Goal: Task Accomplishment & Management: Manage account settings

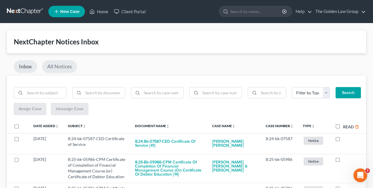
click at [58, 68] on link "All Notices" at bounding box center [59, 66] width 35 height 13
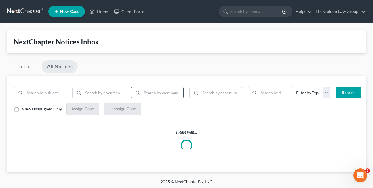
click at [150, 95] on input "search" at bounding box center [162, 92] width 41 height 11
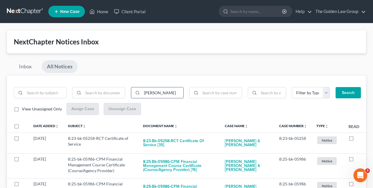
click at [336, 87] on button "Search" at bounding box center [348, 93] width 25 height 12
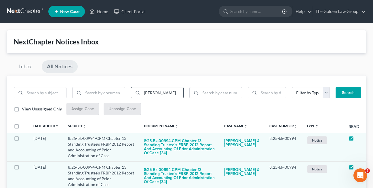
type input "lindsay brian"
click at [336, 87] on button "Search" at bounding box center [348, 93] width 25 height 12
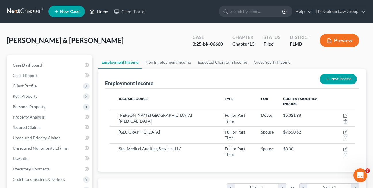
click at [95, 13] on icon at bounding box center [92, 12] width 4 height 4
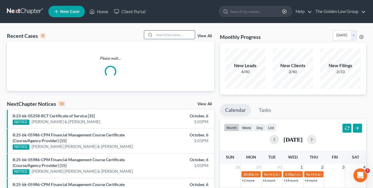
click at [173, 35] on input "search" at bounding box center [175, 35] width 40 height 8
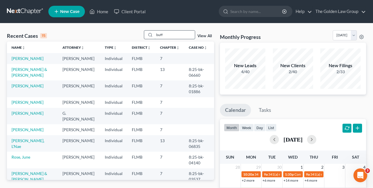
type input "buff"
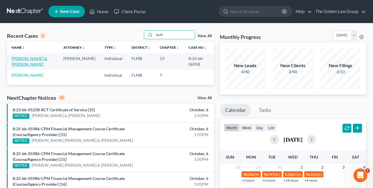
click at [39, 60] on link "[PERSON_NAME] & [PERSON_NAME]" at bounding box center [30, 61] width 36 height 11
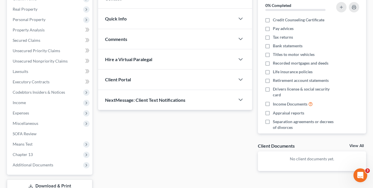
scroll to position [87, 0]
click at [20, 102] on span "Income" at bounding box center [19, 102] width 13 height 5
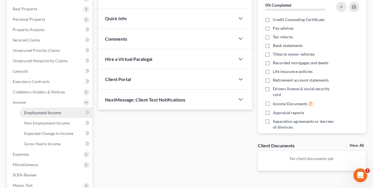
click at [35, 112] on span "Employment Income" at bounding box center [42, 112] width 37 height 5
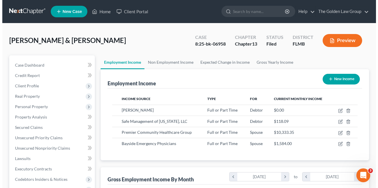
scroll to position [103, 150]
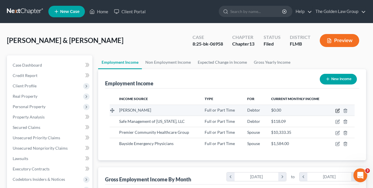
click at [337, 110] on icon "button" at bounding box center [338, 110] width 5 height 5
select select "0"
select select "2"
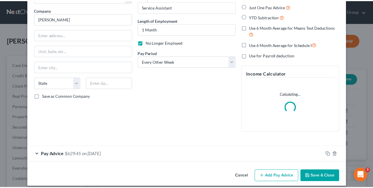
scroll to position [47, 0]
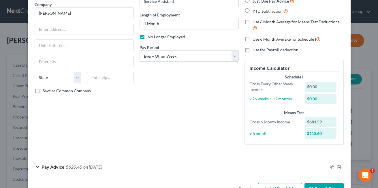
click at [239, 186] on button "Cancel" at bounding box center [245, 190] width 22 height 12
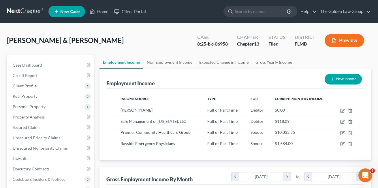
scroll to position [288013, 287966]
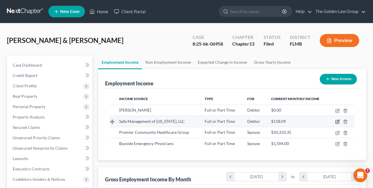
click at [337, 122] on icon "button" at bounding box center [338, 121] width 3 height 3
select select "0"
select select "9"
select select "0"
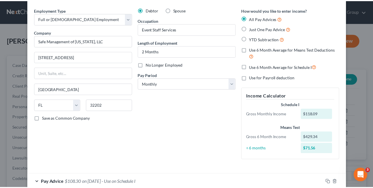
scroll to position [0, 0]
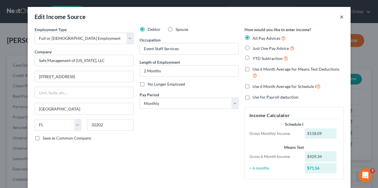
click at [339, 18] on button "×" at bounding box center [341, 16] width 4 height 7
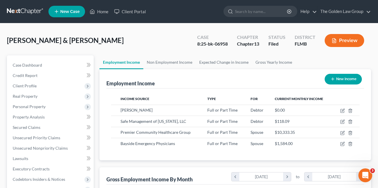
scroll to position [288013, 287966]
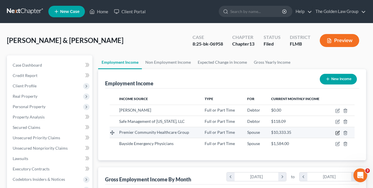
click at [337, 131] on icon "button" at bounding box center [337, 132] width 3 height 3
select select "0"
select select "9"
select select "2"
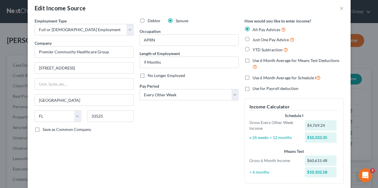
scroll to position [0, 0]
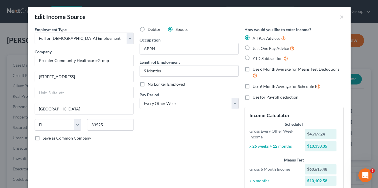
click at [124, 13] on div "Edit Income Source ×" at bounding box center [189, 17] width 323 height 20
click at [339, 18] on button "×" at bounding box center [341, 16] width 4 height 7
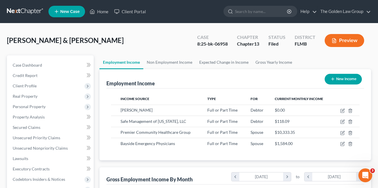
scroll to position [288013, 287966]
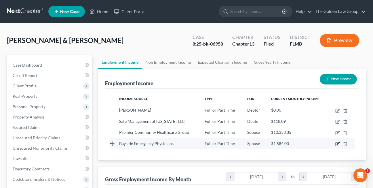
click at [337, 144] on icon "button" at bounding box center [338, 143] width 5 height 5
select select "0"
select select "9"
select select "0"
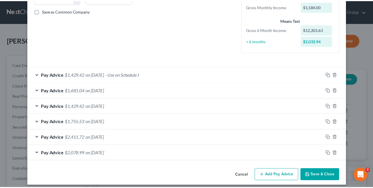
scroll to position [131, 0]
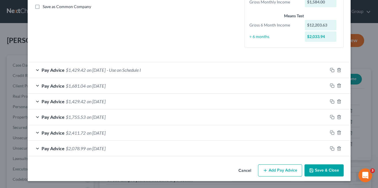
click at [242, 171] on button "Cancel" at bounding box center [245, 171] width 22 height 12
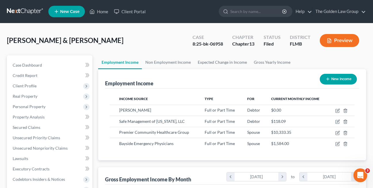
scroll to position [288013, 287966]
click at [166, 62] on link "Non Employment Income" at bounding box center [168, 62] width 52 height 14
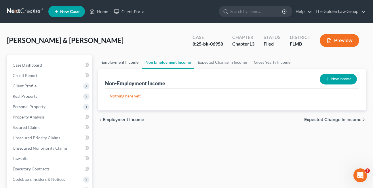
click at [122, 63] on link "Employment Income" at bounding box center [120, 62] width 44 height 14
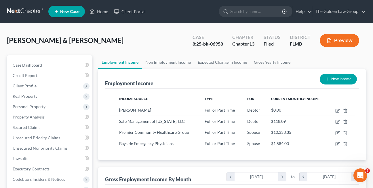
scroll to position [103, 150]
click at [100, 12] on link "Home" at bounding box center [99, 11] width 24 height 10
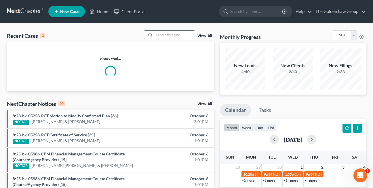
click at [160, 35] on input "search" at bounding box center [175, 35] width 40 height 8
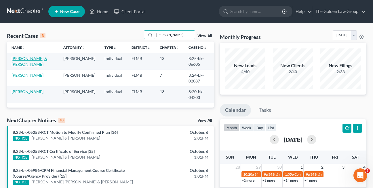
type input "[PERSON_NAME]"
click at [44, 60] on link "[PERSON_NAME] & [PERSON_NAME]" at bounding box center [30, 61] width 36 height 11
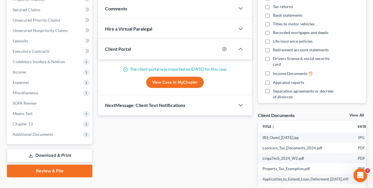
scroll to position [120, 0]
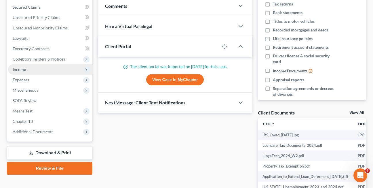
click at [18, 71] on span "Income" at bounding box center [19, 69] width 13 height 5
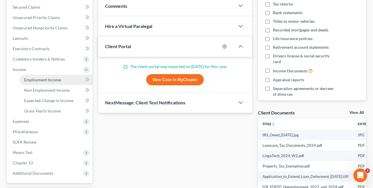
click at [32, 82] on span "Employment Income" at bounding box center [42, 79] width 37 height 5
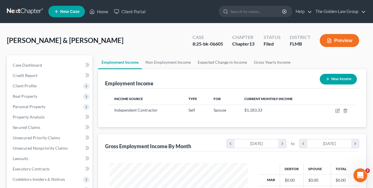
scroll to position [103, 150]
click at [165, 63] on link "Non Employment Income" at bounding box center [168, 62] width 52 height 14
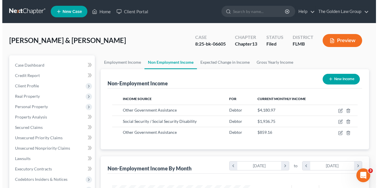
scroll to position [103, 150]
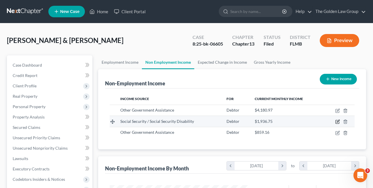
click at [339, 123] on icon "button" at bounding box center [338, 121] width 5 height 5
select select "4"
select select "0"
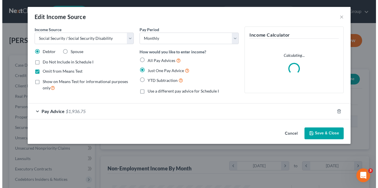
scroll to position [103, 152]
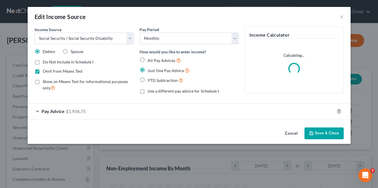
click at [37, 112] on div "Pay Advice $1,936.75" at bounding box center [181, 110] width 307 height 15
